Goal: Obtain resource: Download file/media

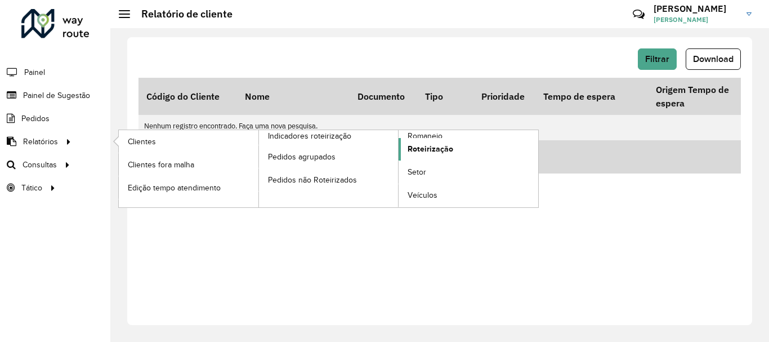
click at [461, 139] on link "Roteirização" at bounding box center [469, 149] width 140 height 23
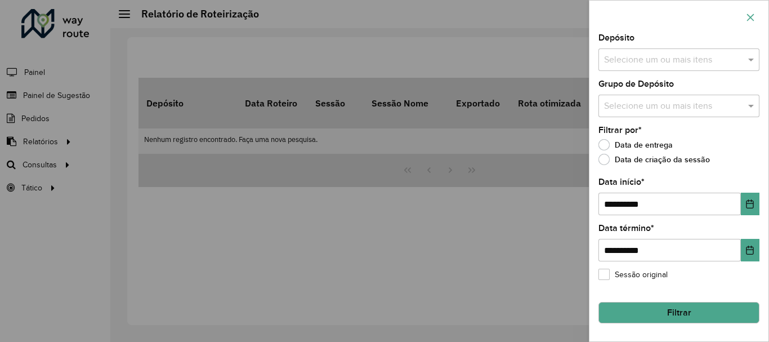
click at [757, 14] on button "button" at bounding box center [751, 17] width 18 height 18
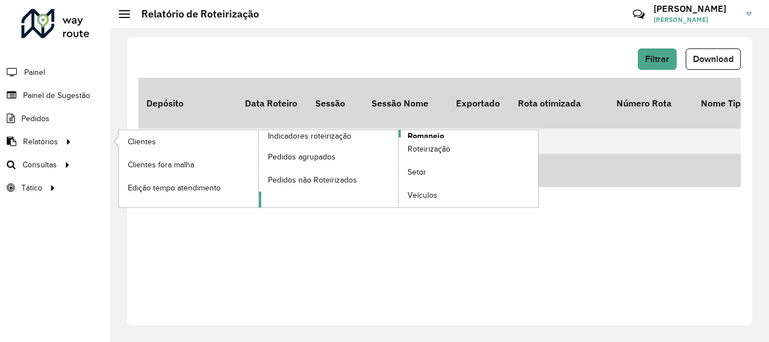
click at [450, 131] on link "Romaneio" at bounding box center [399, 168] width 280 height 77
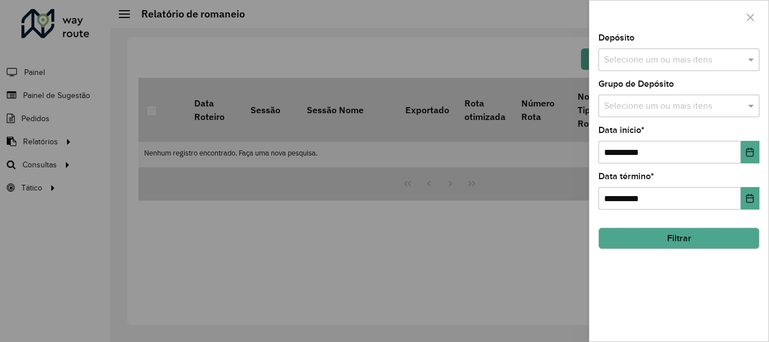
click at [670, 44] on div "Depósito Selecione um ou mais itens" at bounding box center [679, 52] width 161 height 37
click at [668, 52] on div "Selecione um ou mais itens" at bounding box center [679, 59] width 161 height 23
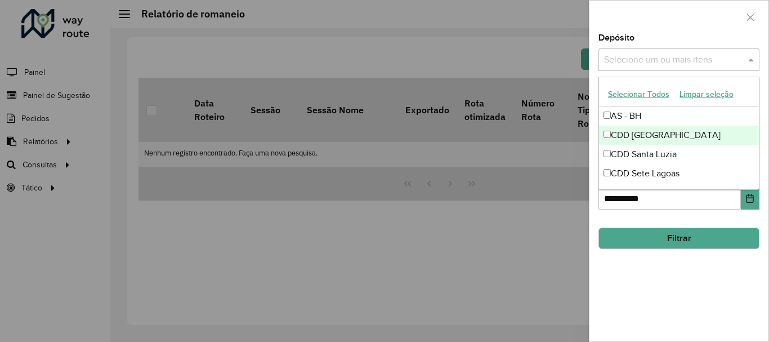
click at [660, 132] on div "CDD [GEOGRAPHIC_DATA]" at bounding box center [679, 135] width 160 height 19
click at [663, 2] on div at bounding box center [679, 17] width 179 height 33
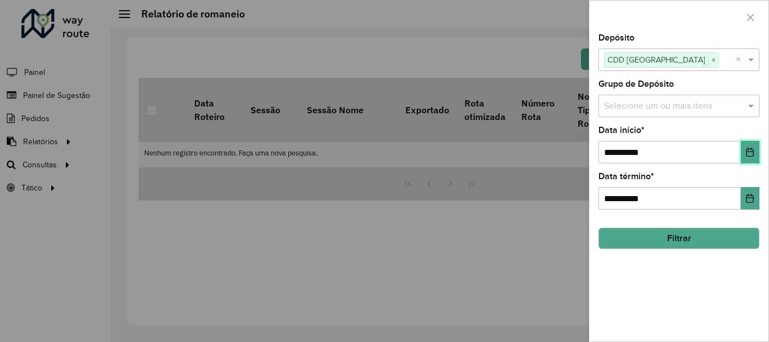
drag, startPoint x: 752, startPoint y: 156, endPoint x: 744, endPoint y: 163, distance: 10.8
click at [752, 156] on icon "Choose Date" at bounding box center [749, 152] width 9 height 9
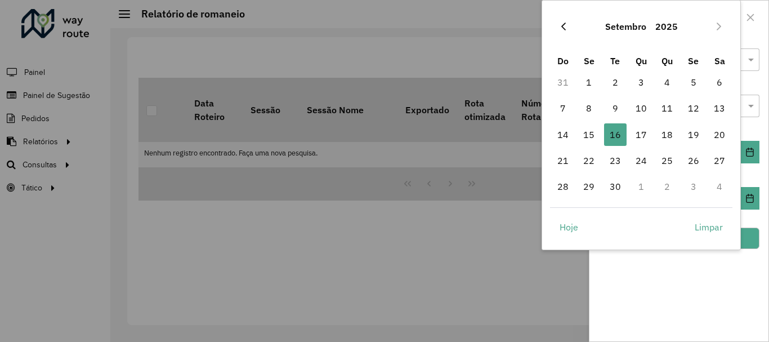
click at [570, 26] on button "Previous Month" at bounding box center [564, 26] width 18 height 18
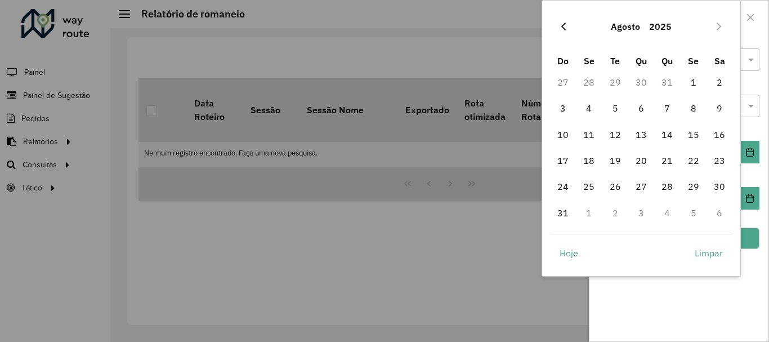
click at [566, 24] on icon "Previous Month" at bounding box center [563, 26] width 9 height 9
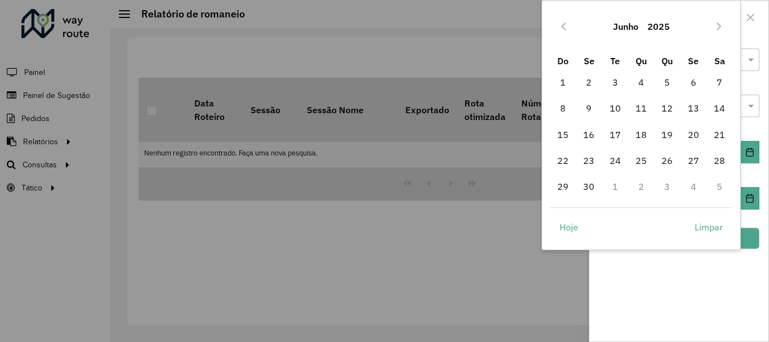
click at [564, 24] on icon "Previous Month" at bounding box center [563, 27] width 5 height 8
click at [562, 25] on icon "Previous Month" at bounding box center [563, 26] width 9 height 9
click at [724, 26] on icon "Next Month" at bounding box center [719, 26] width 9 height 9
click at [667, 82] on span "1" at bounding box center [667, 82] width 23 height 23
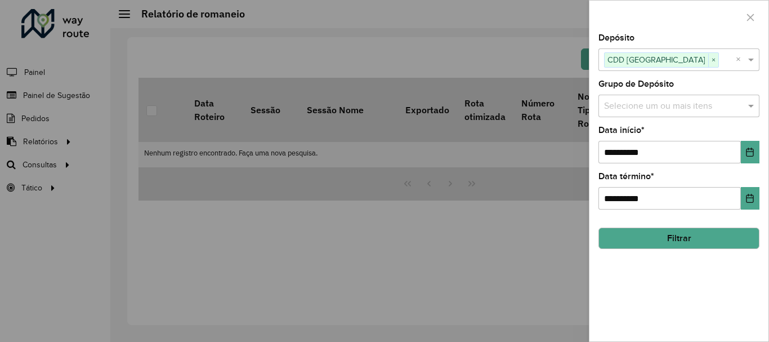
click at [708, 243] on button "Filtrar" at bounding box center [679, 237] width 161 height 21
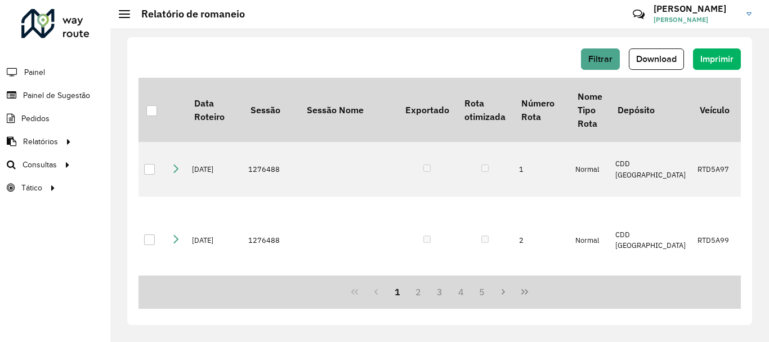
drag, startPoint x: 370, startPoint y: 1, endPoint x: 449, endPoint y: 38, distance: 87.1
click at [449, 38] on div "Filtrar Download Imprimir Data Roteiro Sessão Sessão Nome Exportado Rota otimiz…" at bounding box center [439, 181] width 625 height 288
click at [663, 57] on span "Download" at bounding box center [656, 59] width 41 height 10
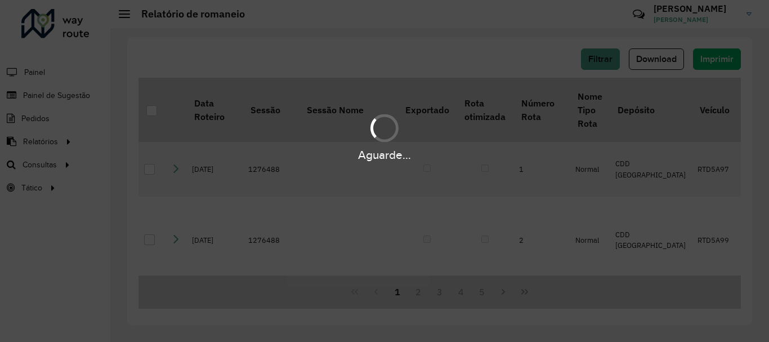
click at [651, 48] on div "Aguarde..." at bounding box center [384, 171] width 769 height 342
drag, startPoint x: 726, startPoint y: 2, endPoint x: 377, endPoint y: 51, distance: 353.0
click at [377, 51] on div "Aguarde..." at bounding box center [384, 171] width 769 height 342
